Goal: Transaction & Acquisition: Purchase product/service

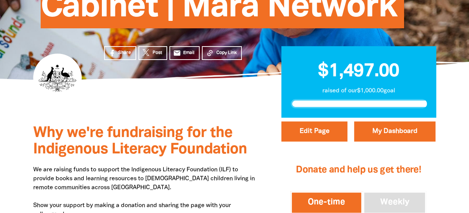
scroll to position [224, 0]
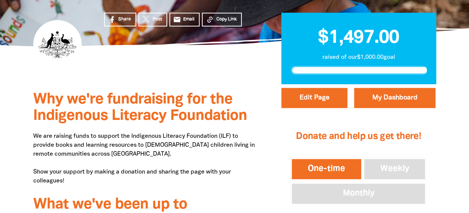
click at [248, 118] on h3 "Why we're fundraising for the Indigenous Literacy Foundation" at bounding box center [146, 108] width 226 height 33
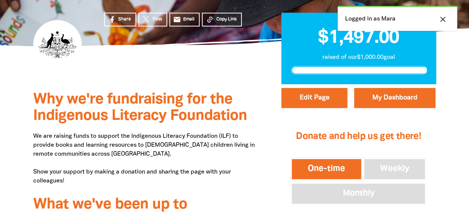
click at [444, 23] on icon "close" at bounding box center [442, 19] width 9 height 9
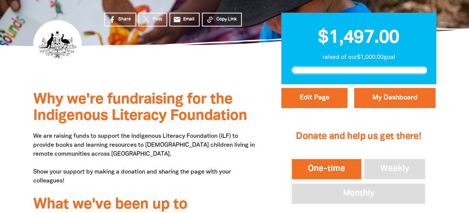
click at [454, 52] on div "Share Post email Email Copy Link $1,497.00 raised of our $1,000.00 goal" at bounding box center [235, 65] width 448 height 38
